Goal: Information Seeking & Learning: Understand process/instructions

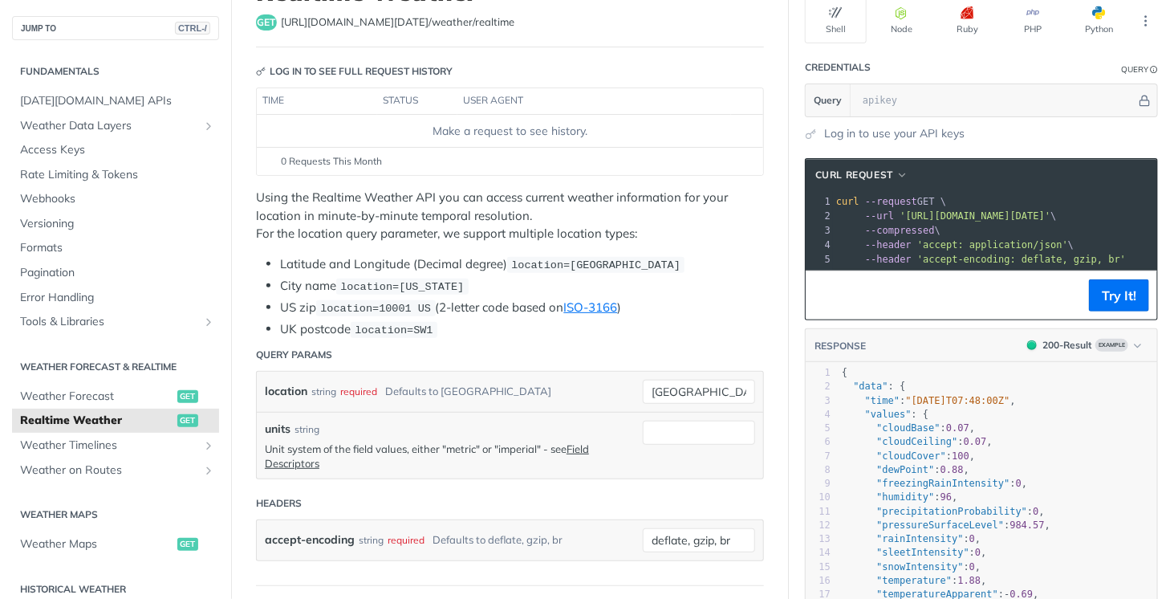
scroll to position [160, 0]
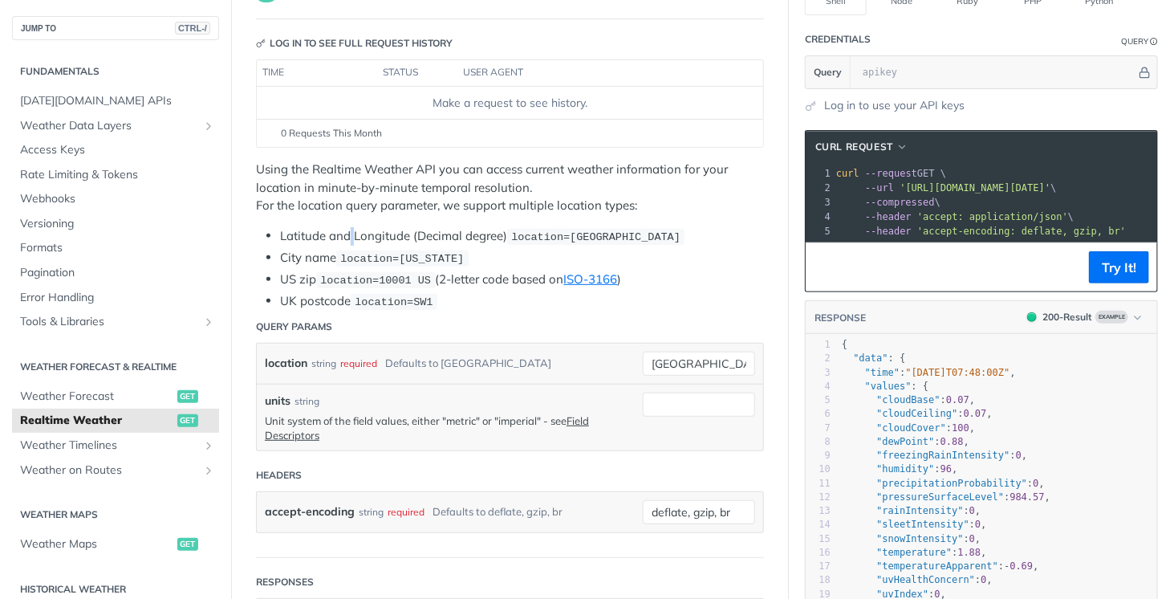
click at [351, 213] on div "Using the Realtime Weather API you can access current weather information for y…" at bounding box center [510, 235] width 508 height 150
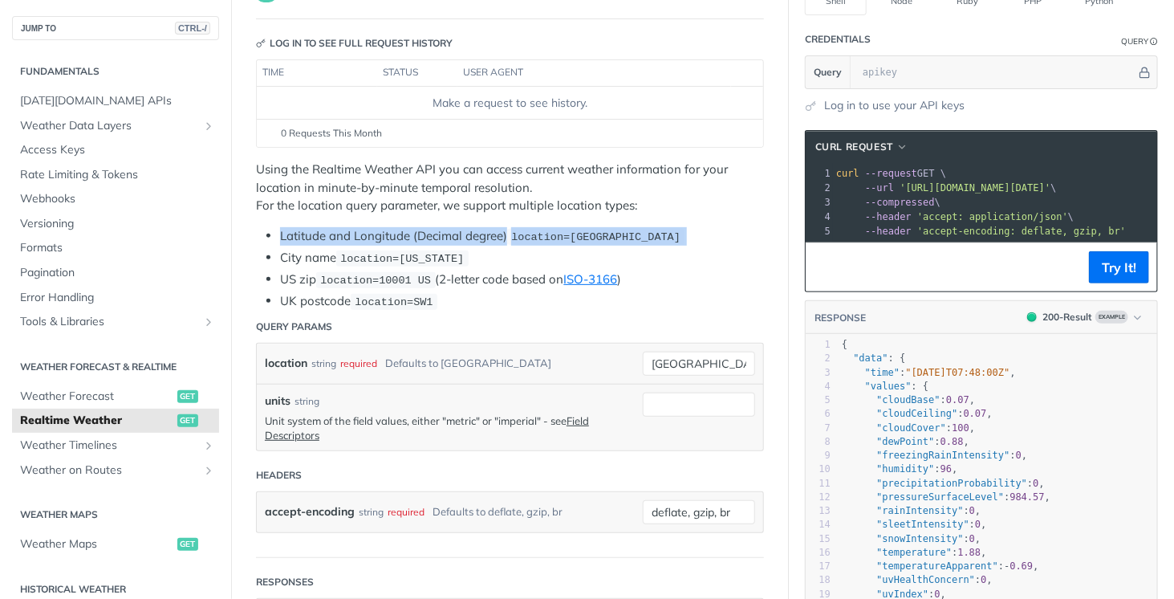
click at [351, 213] on div "Using the Realtime Weather API you can access current weather information for y…" at bounding box center [510, 235] width 508 height 150
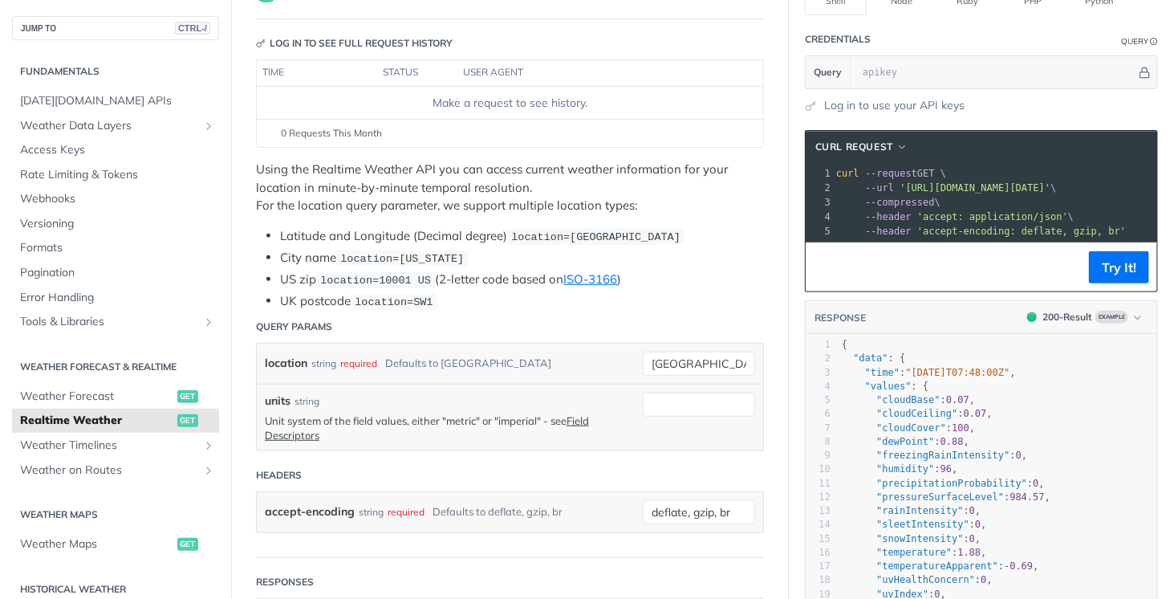
click at [359, 174] on p "Using the Realtime Weather API you can access current weather information for y…" at bounding box center [510, 187] width 508 height 55
click at [363, 174] on p "Using the Realtime Weather API you can access current weather information for y…" at bounding box center [510, 187] width 508 height 55
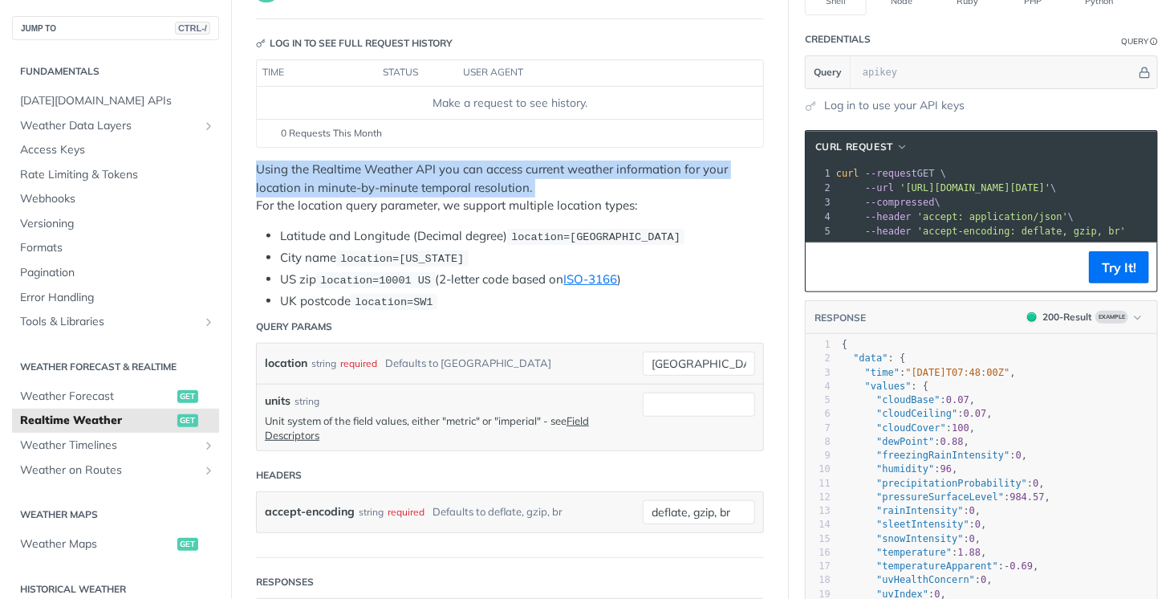
click at [363, 176] on p "Using the Realtime Weather API you can access current weather information for y…" at bounding box center [510, 187] width 508 height 55
click at [364, 177] on p "Using the Realtime Weather API you can access current weather information for y…" at bounding box center [510, 187] width 508 height 55
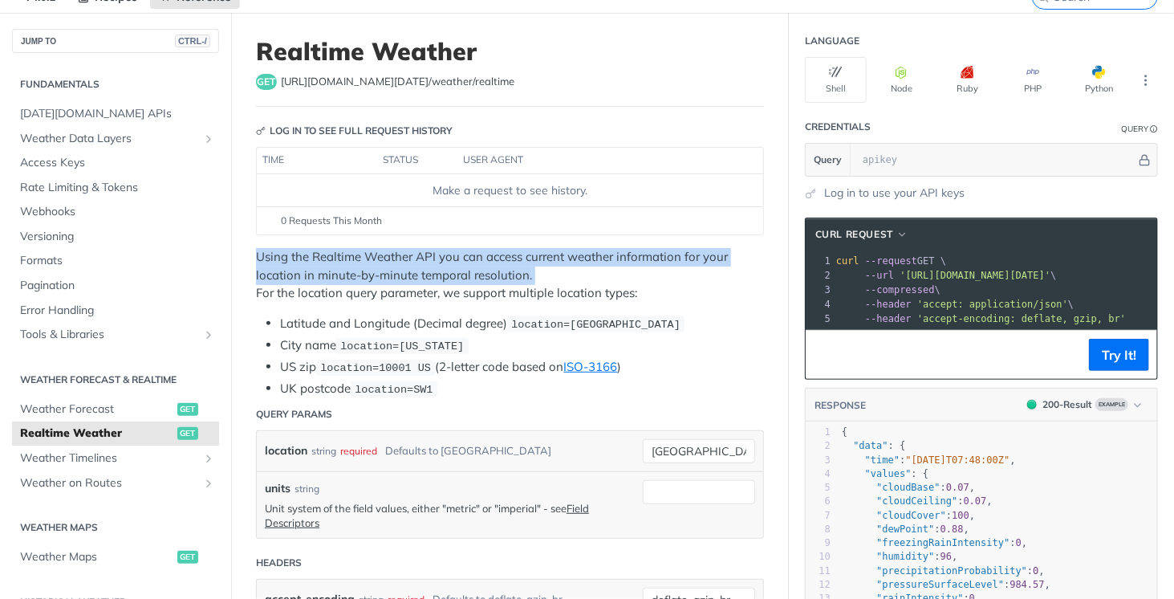
scroll to position [0, 0]
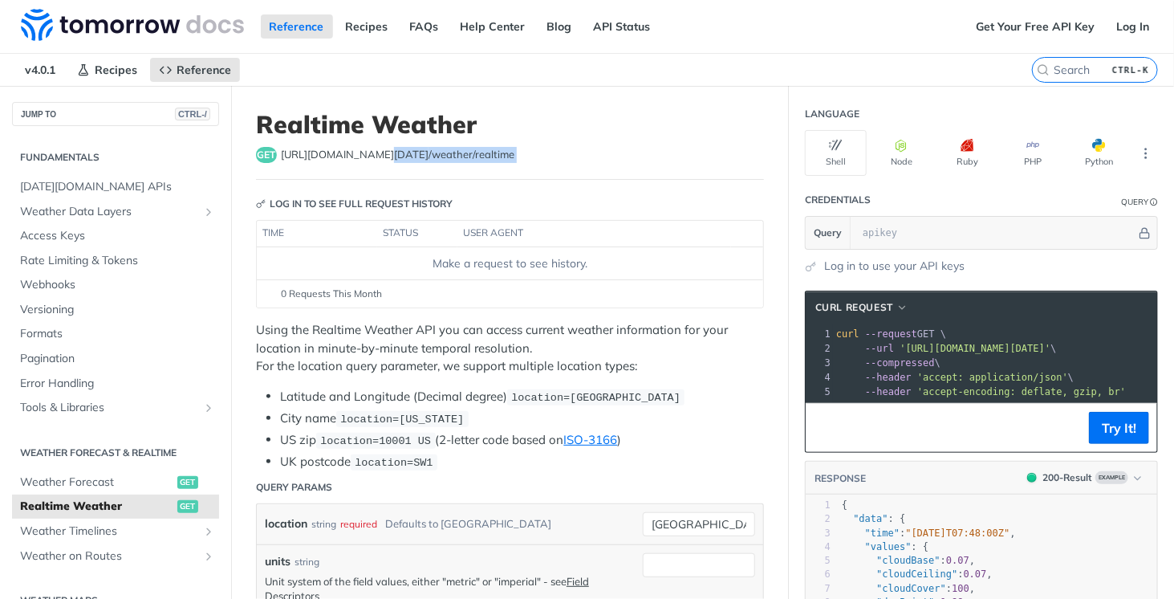
click at [363, 147] on span "[URL][DOMAIN_NAME][DATE] /weather/realtime" at bounding box center [397, 155] width 233 height 16
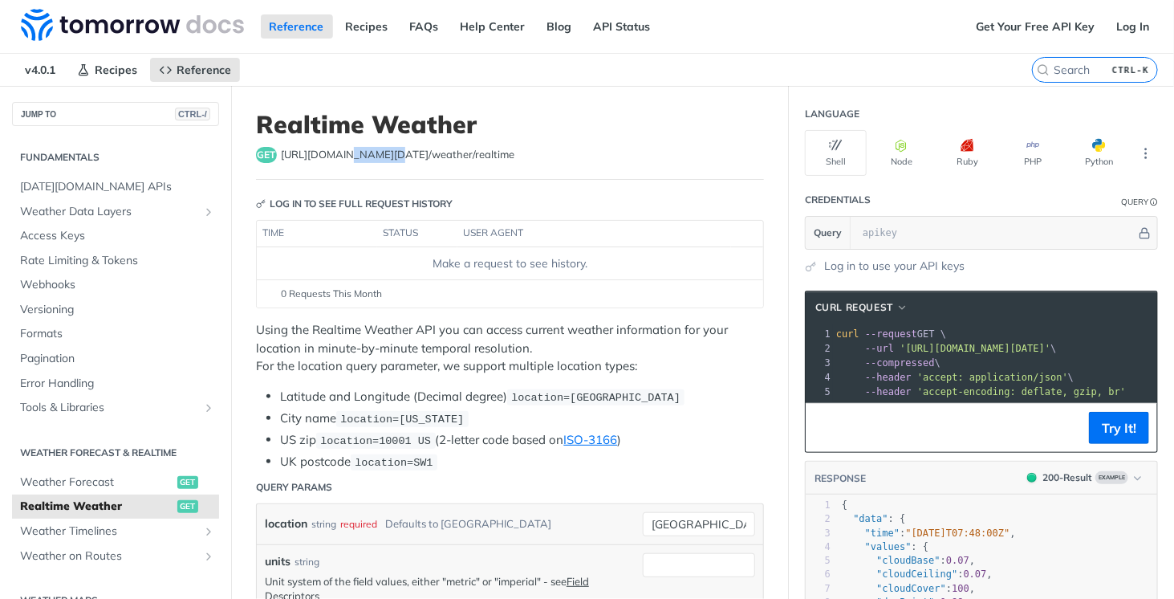
click at [363, 147] on span "[URL][DOMAIN_NAME][DATE] /weather/realtime" at bounding box center [397, 155] width 233 height 16
click at [396, 54] on nav "v4.0.1 Recipes Reference" at bounding box center [516, 70] width 1032 height 32
click at [623, 23] on link "API Status" at bounding box center [622, 26] width 75 height 24
